Goal: Task Accomplishment & Management: Manage account settings

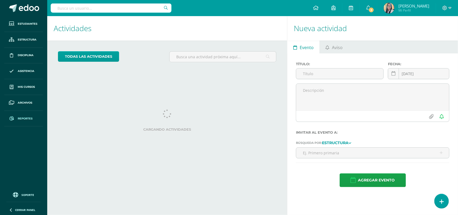
click at [23, 117] on span "Reportes" at bounding box center [25, 118] width 15 height 4
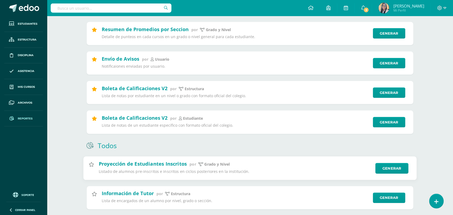
scroll to position [134, 0]
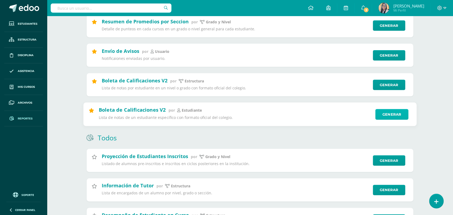
click at [385, 115] on link "Generar" at bounding box center [391, 114] width 33 height 11
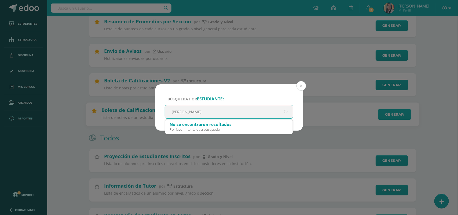
type input "genaro arana"
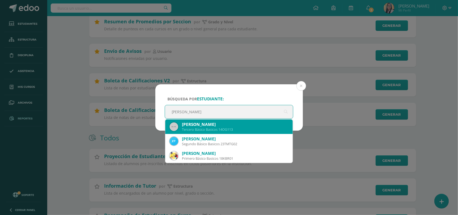
click at [201, 130] on div "Tercero Básico Basicos 14OG113" at bounding box center [235, 129] width 107 height 5
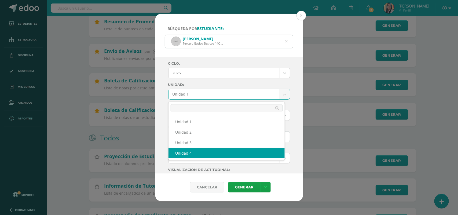
select select "Unidad 4"
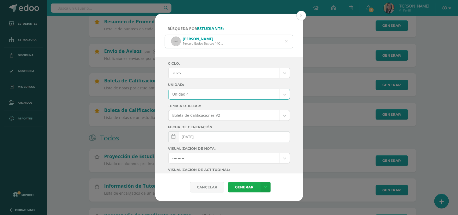
click at [242, 186] on link "Generar" at bounding box center [244, 187] width 32 height 10
click at [302, 15] on button at bounding box center [301, 16] width 10 height 10
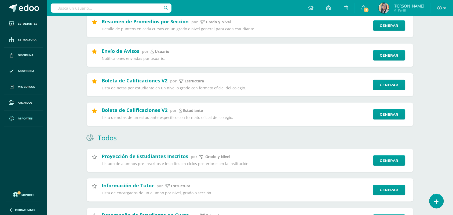
click at [88, 9] on input "text" at bounding box center [111, 7] width 121 height 9
type input "luis martinez"
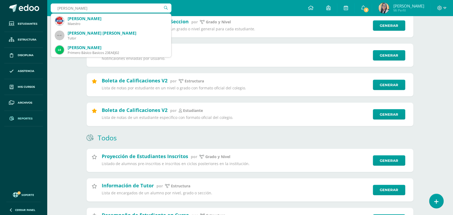
click at [85, 24] on div "Maestro" at bounding box center [117, 23] width 99 height 5
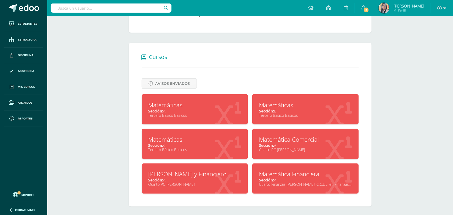
scroll to position [175, 0]
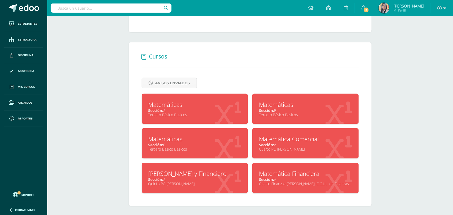
click at [177, 112] on div "Tercero Básico Basicos" at bounding box center [194, 114] width 93 height 5
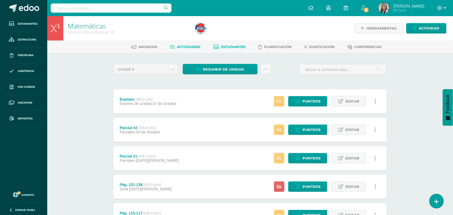
click at [232, 47] on span "Estudiantes" at bounding box center [233, 47] width 24 height 4
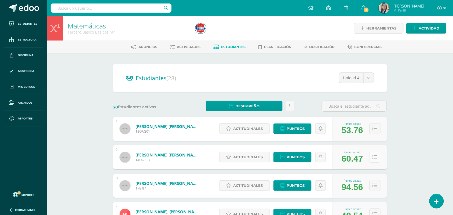
scroll to position [34, 0]
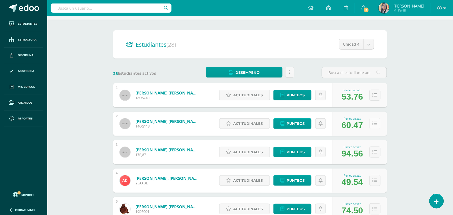
click at [375, 125] on icon at bounding box center [374, 123] width 5 height 5
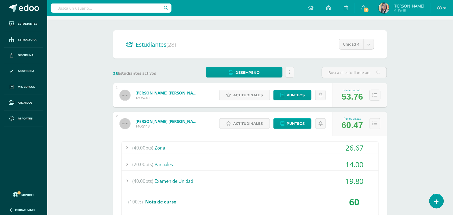
click at [375, 125] on icon at bounding box center [374, 123] width 5 height 5
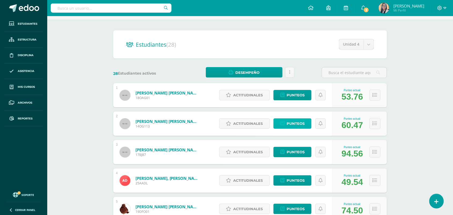
click at [299, 124] on span "Punteos" at bounding box center [295, 123] width 18 height 10
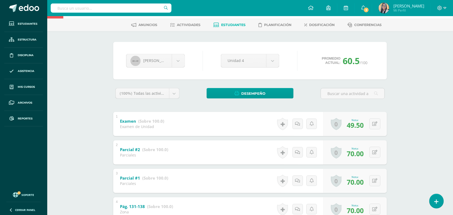
scroll to position [34, 0]
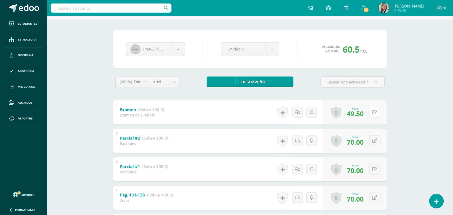
click at [374, 112] on icon at bounding box center [374, 112] width 5 height 5
click at [347, 115] on input "49.50" at bounding box center [341, 113] width 21 height 11
type input "4"
click at [363, 116] on icon at bounding box center [364, 114] width 5 height 5
click at [374, 113] on icon at bounding box center [374, 112] width 5 height 5
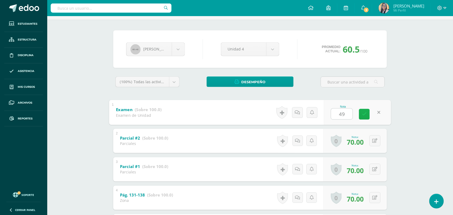
click at [362, 115] on icon at bounding box center [364, 114] width 5 height 5
click at [373, 112] on icon at bounding box center [374, 112] width 5 height 5
click at [365, 113] on icon at bounding box center [364, 114] width 5 height 5
click at [373, 112] on button at bounding box center [378, 112] width 11 height 11
click at [365, 117] on link at bounding box center [364, 114] width 11 height 11
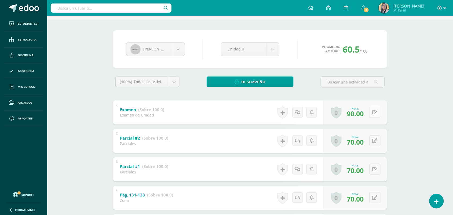
click at [376, 112] on icon at bounding box center [374, 112] width 5 height 5
type input "95"
click at [366, 113] on icon at bounding box center [364, 114] width 5 height 5
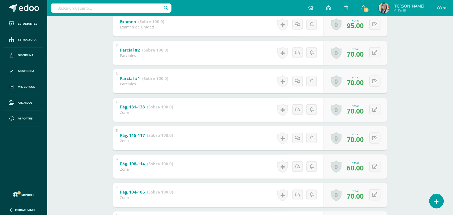
scroll to position [0, 0]
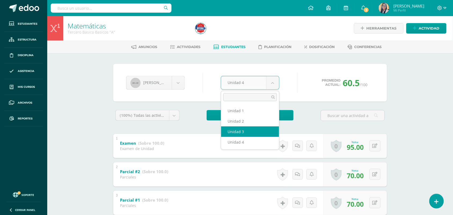
select select "Unidad 3"
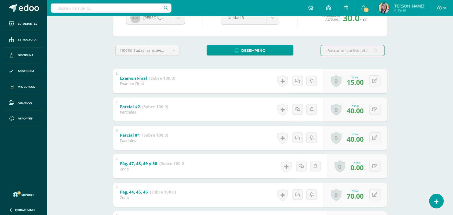
scroll to position [67, 0]
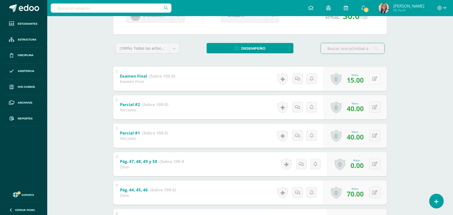
click at [374, 77] on icon at bounding box center [374, 78] width 5 height 5
click at [364, 81] on icon at bounding box center [364, 80] width 5 height 5
click at [373, 78] on button at bounding box center [378, 78] width 11 height 11
click at [363, 81] on icon at bounding box center [364, 80] width 5 height 5
click at [373, 77] on button at bounding box center [374, 78] width 11 height 11
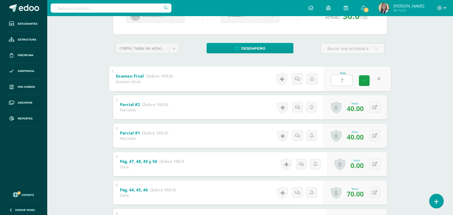
type input "75"
click at [365, 82] on icon at bounding box center [364, 80] width 5 height 5
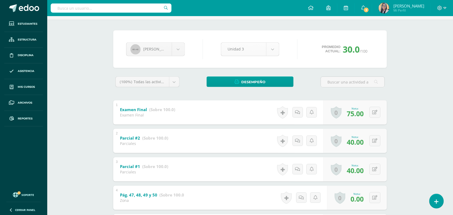
click at [271, 49] on body "Estudiantes Estructura Disciplina Asistencia Mis cursos Archivos Reportes Sopor…" at bounding box center [226, 176] width 453 height 421
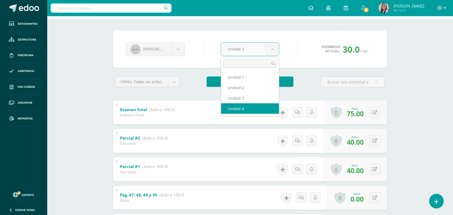
select select "Unidad 4"
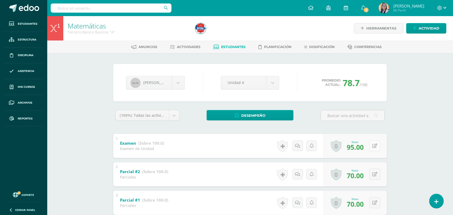
click at [377, 145] on button at bounding box center [374, 145] width 11 height 11
type input "98"
click at [363, 147] on icon at bounding box center [364, 147] width 5 height 5
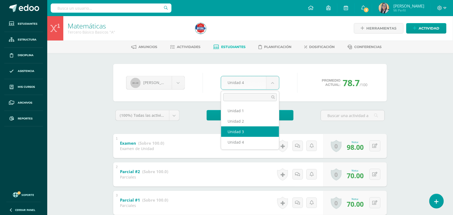
select select "Unidad 3"
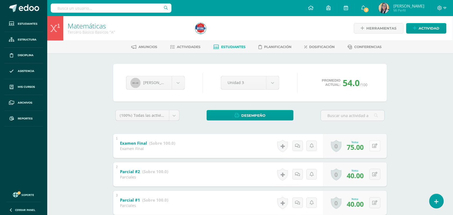
click at [375, 146] on icon at bounding box center [374, 145] width 5 height 5
click at [362, 148] on icon at bounding box center [364, 147] width 5 height 5
click at [375, 145] on button at bounding box center [378, 145] width 11 height 11
click at [364, 147] on icon at bounding box center [364, 147] width 5 height 5
click at [374, 145] on button at bounding box center [378, 145] width 11 height 11
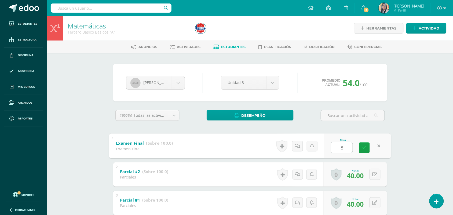
type input "81"
click at [362, 147] on icon at bounding box center [364, 147] width 5 height 5
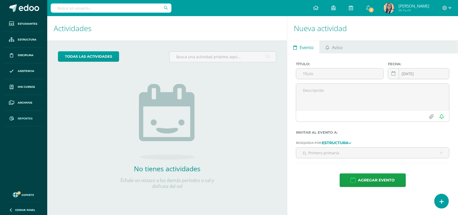
click at [26, 115] on link "Reportes" at bounding box center [23, 119] width 39 height 16
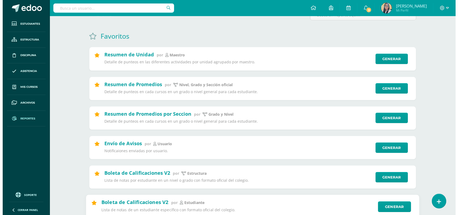
scroll to position [101, 0]
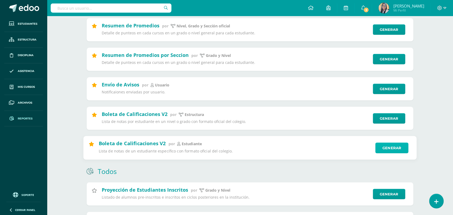
click at [386, 147] on link "Generar" at bounding box center [391, 148] width 33 height 11
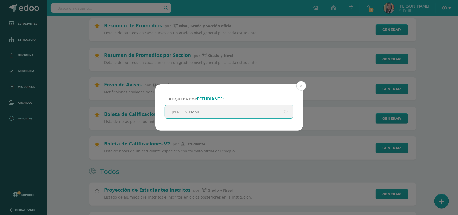
type input "[PERSON_NAME]"
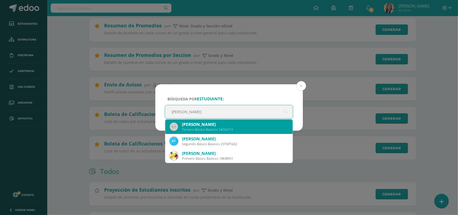
click at [236, 131] on div "Tercero Básico Basicos 14OG113" at bounding box center [235, 129] width 107 height 5
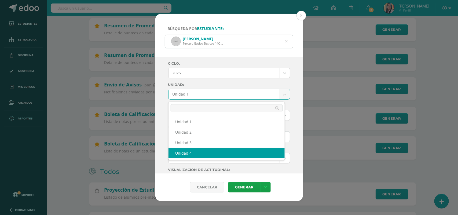
select select "Unidad 4"
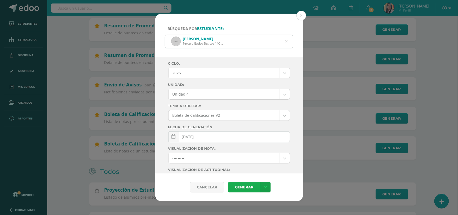
click at [244, 190] on link "Generar" at bounding box center [244, 187] width 32 height 10
